Goal: Task Accomplishment & Management: Use online tool/utility

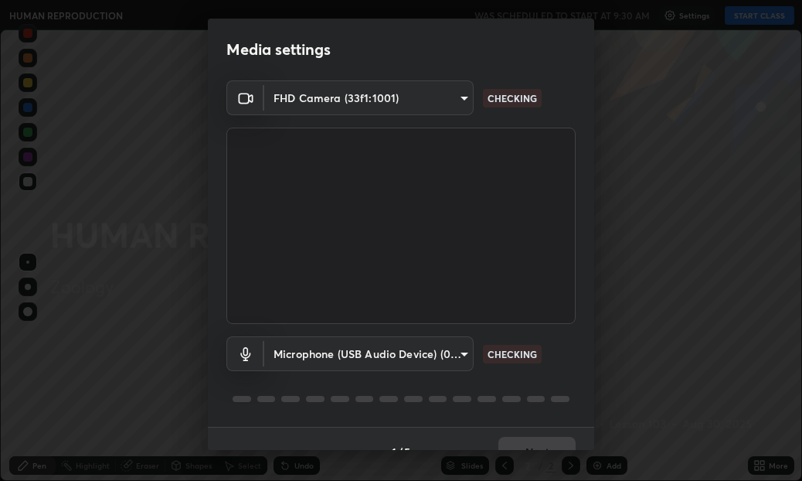
scroll to position [481, 802]
click at [461, 347] on body "Erase all HUMAN REPRODUCTION WAS SCHEDULED TO START AT 9:30 AM Settings START C…" at bounding box center [401, 240] width 802 height 481
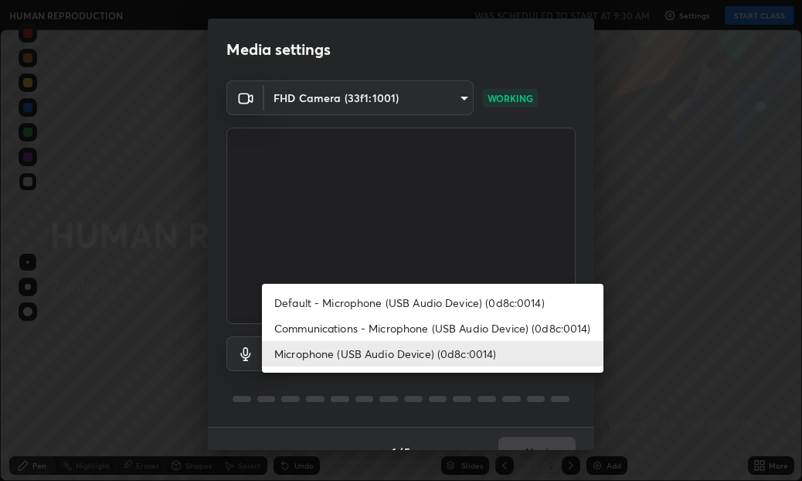
click at [369, 298] on li "Default - Microphone (USB Audio Device) (0d8c:0014)" at bounding box center [433, 303] width 342 height 26
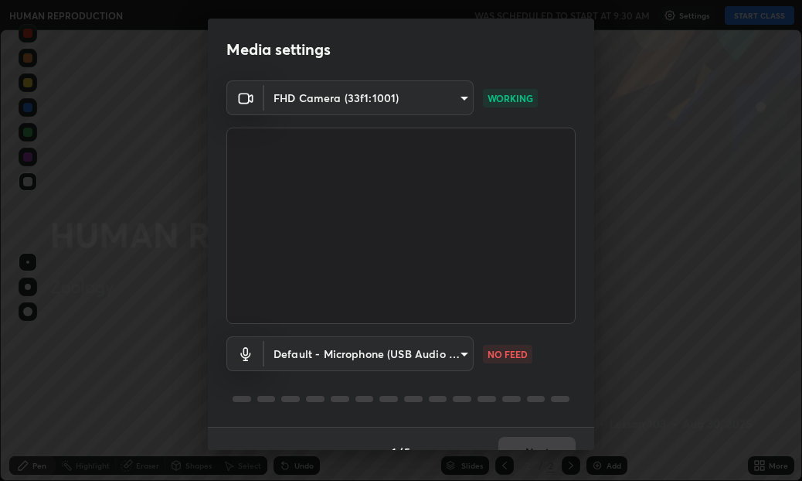
type input "default"
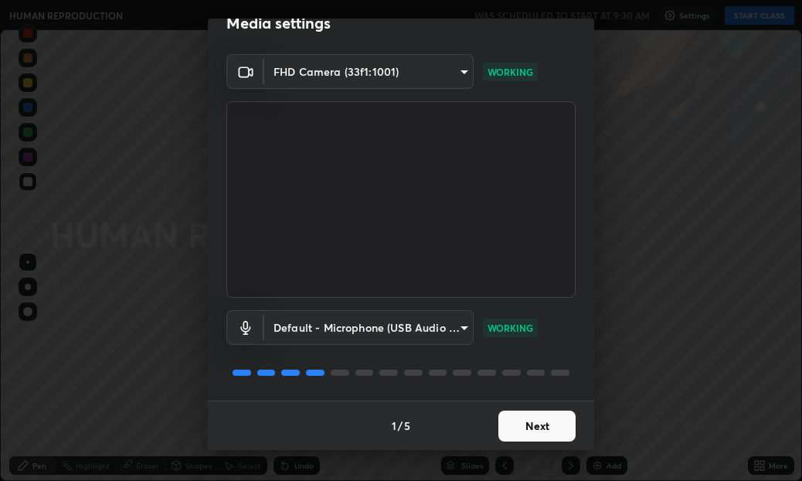
click at [551, 421] on button "Next" at bounding box center [537, 425] width 77 height 31
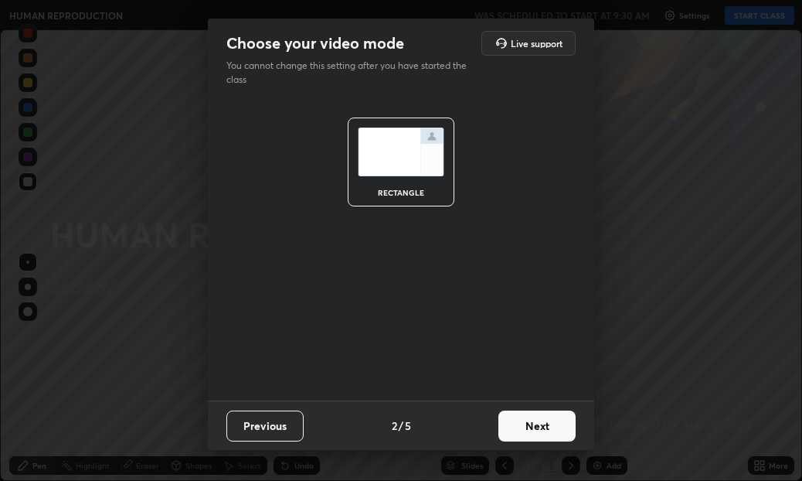
click at [548, 414] on button "Next" at bounding box center [537, 425] width 77 height 31
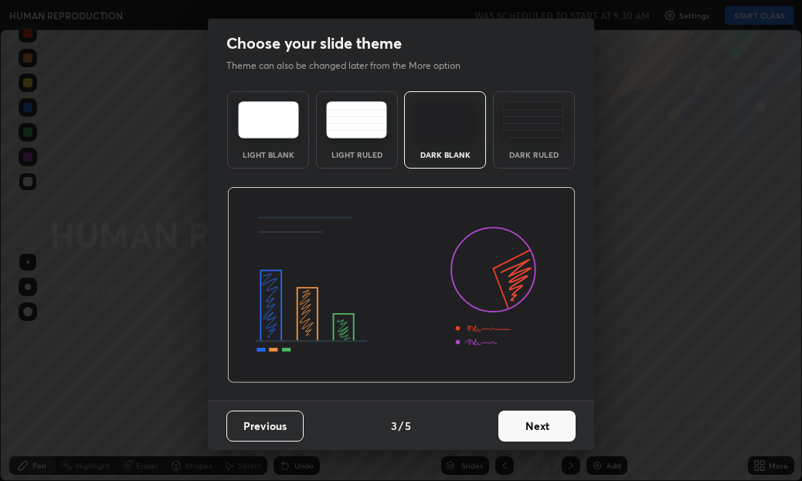
click at [557, 424] on button "Next" at bounding box center [537, 425] width 77 height 31
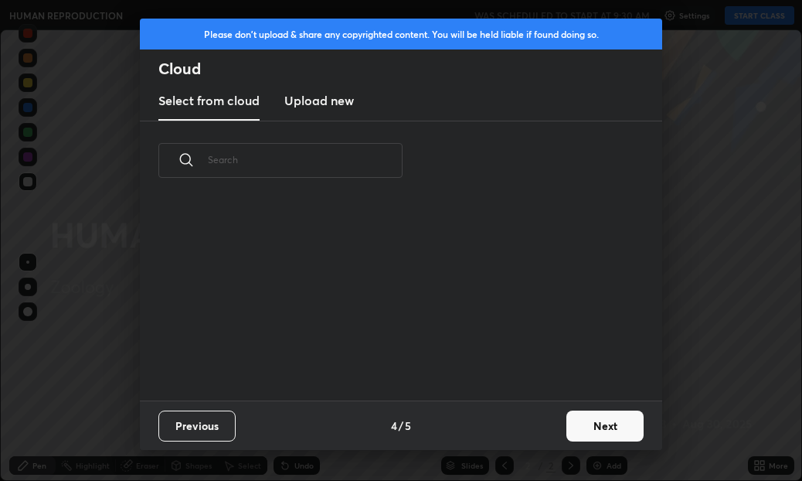
click at [589, 421] on button "Next" at bounding box center [605, 425] width 77 height 31
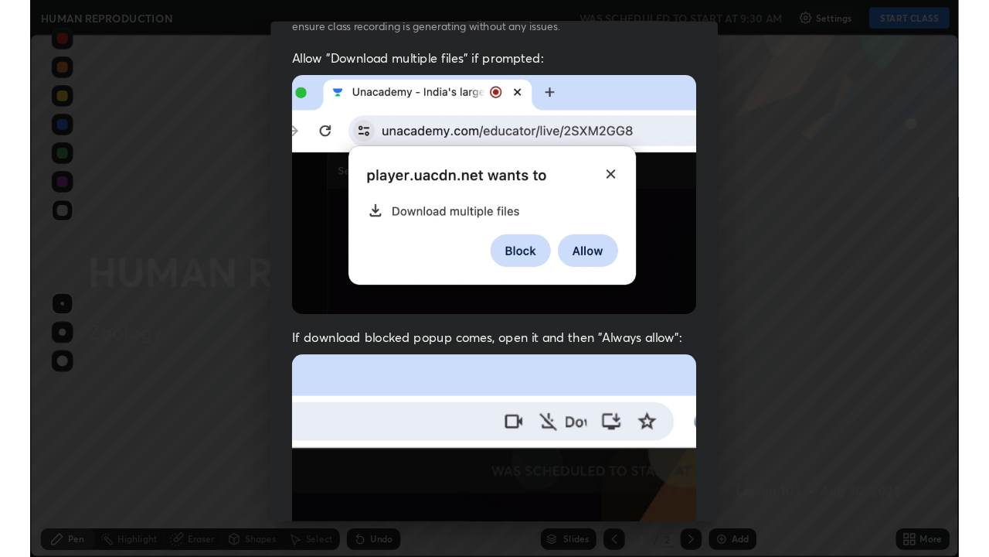
scroll to position [342, 0]
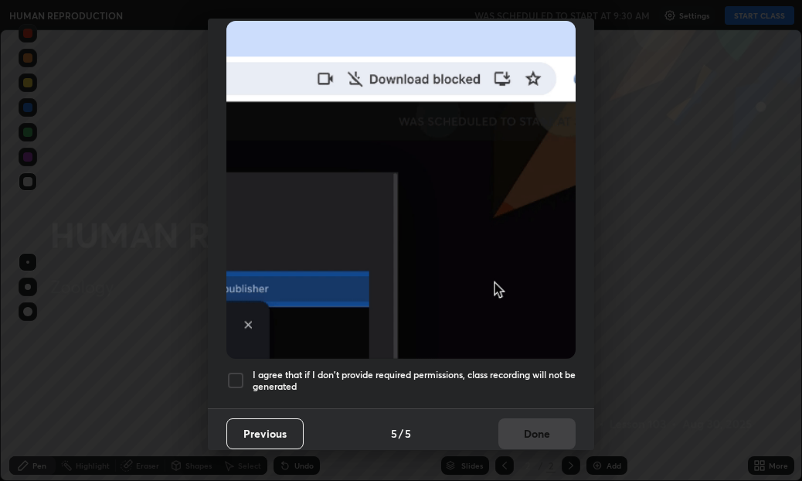
click at [502, 369] on h5 "I agree that if I don't provide required permissions, class recording will not …" at bounding box center [414, 381] width 323 height 24
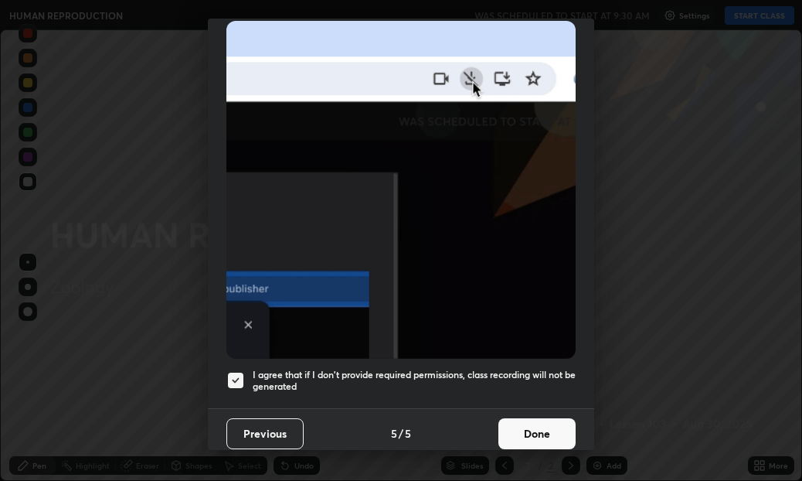
click at [532, 418] on button "Done" at bounding box center [537, 433] width 77 height 31
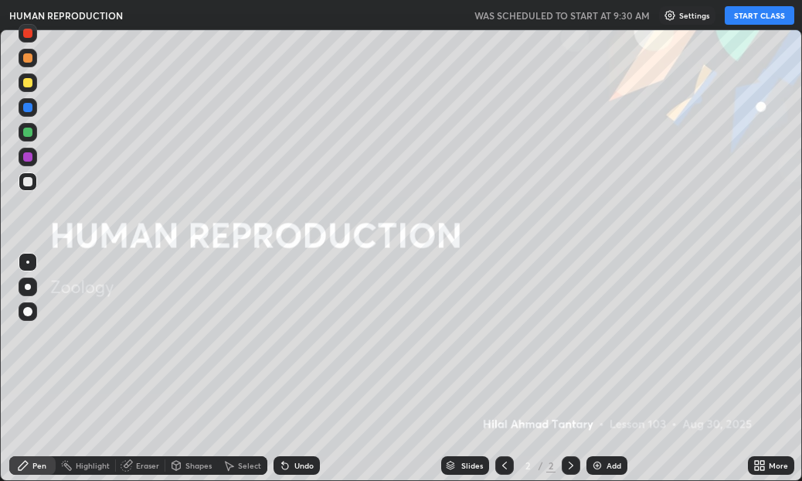
click at [744, 13] on button "START CLASS" at bounding box center [760, 15] width 70 height 19
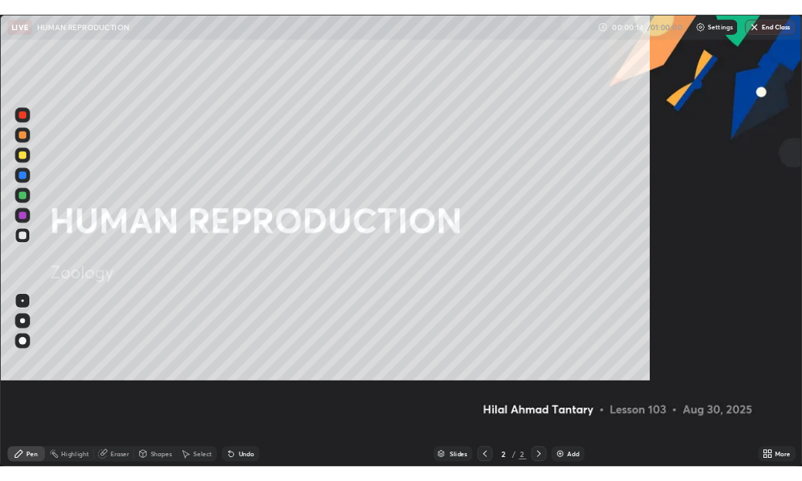
scroll to position [557, 989]
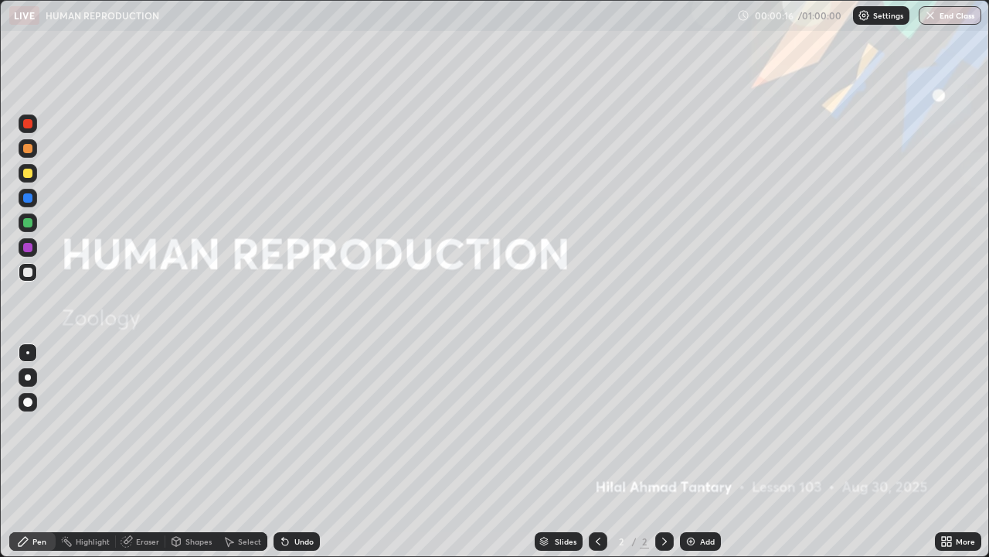
click at [802, 480] on icon at bounding box center [950, 544] width 4 height 4
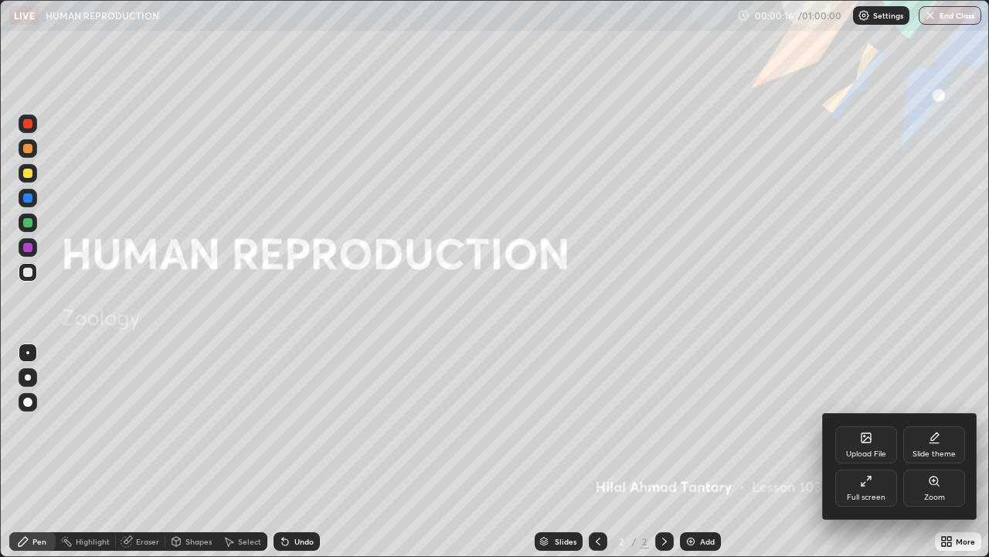
click at [802, 480] on div "Full screen" at bounding box center [867, 487] width 62 height 37
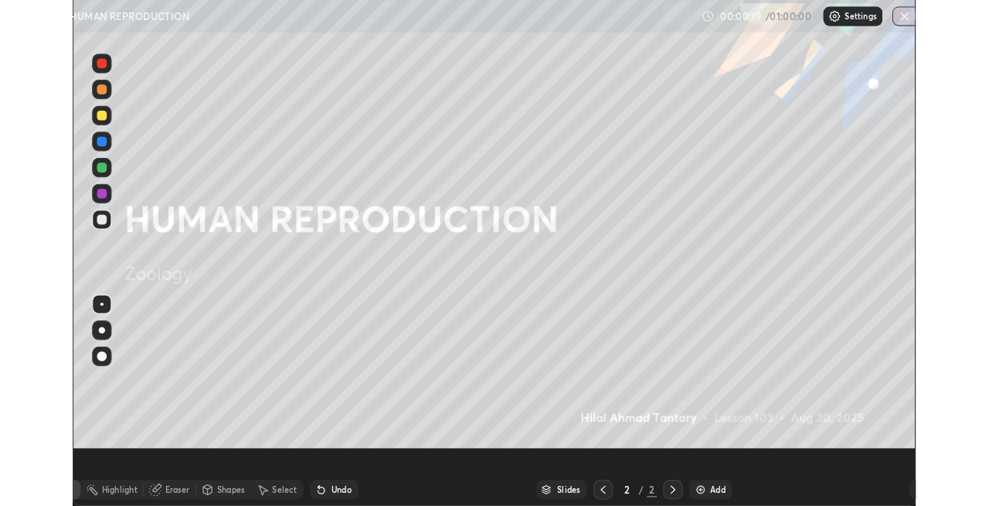
scroll to position [506, 989]
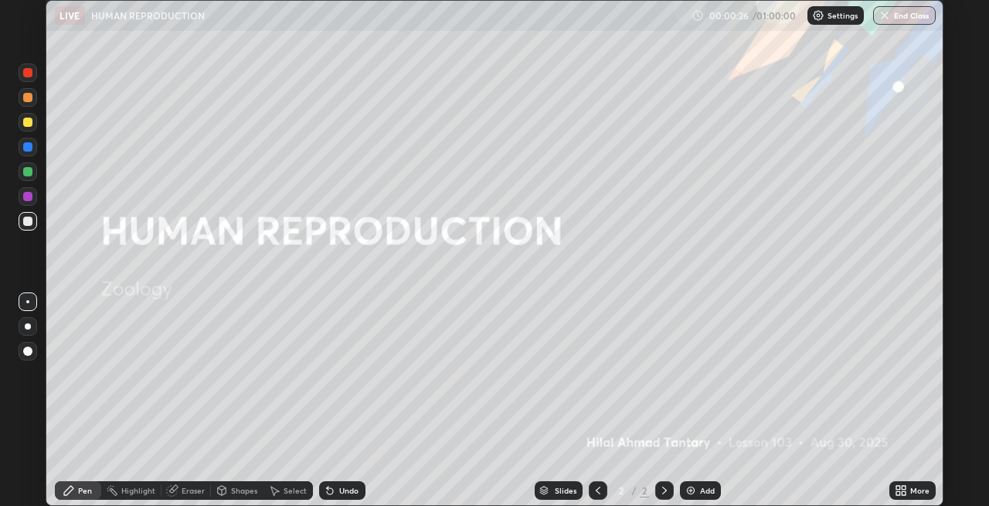
click at [28, 326] on div at bounding box center [28, 326] width 6 height 6
